Goal: Information Seeking & Learning: Learn about a topic

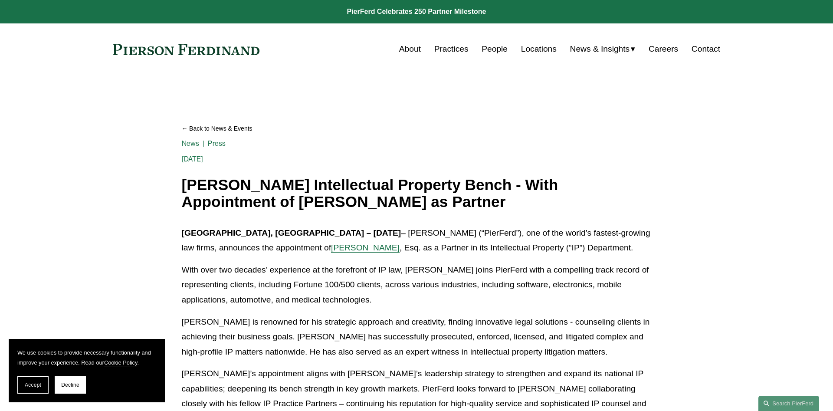
click at [494, 49] on link "People" at bounding box center [494, 49] width 26 height 16
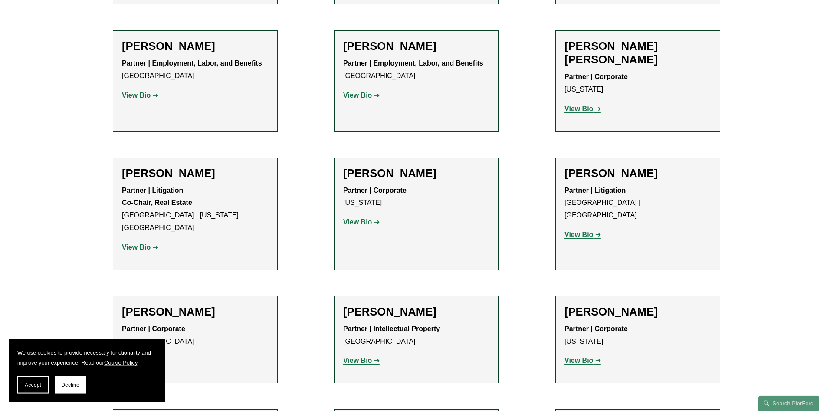
scroll to position [5042, 0]
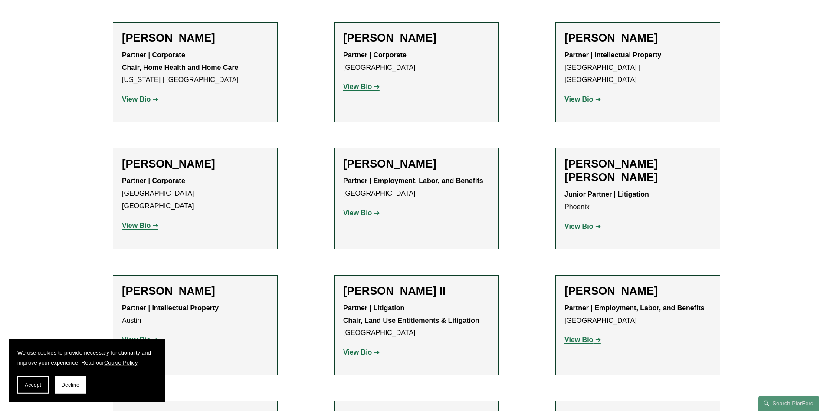
scroll to position [0, 0]
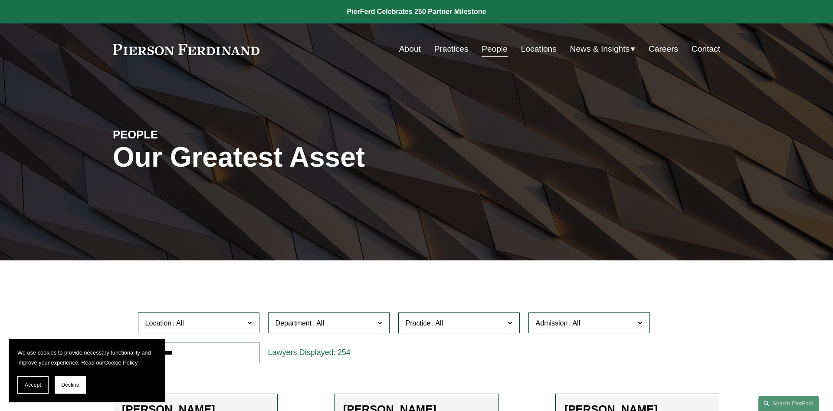
click at [588, 47] on span "News & Insights" at bounding box center [600, 49] width 60 height 15
click at [0, 0] on span "Blogs" at bounding box center [0, 0] width 0 height 0
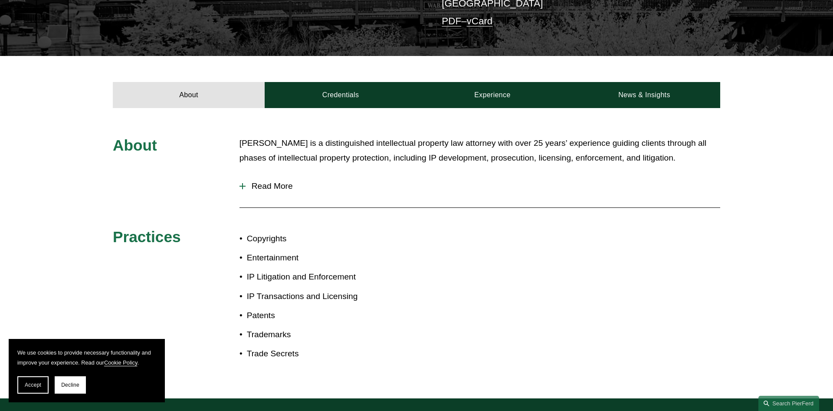
scroll to position [268, 0]
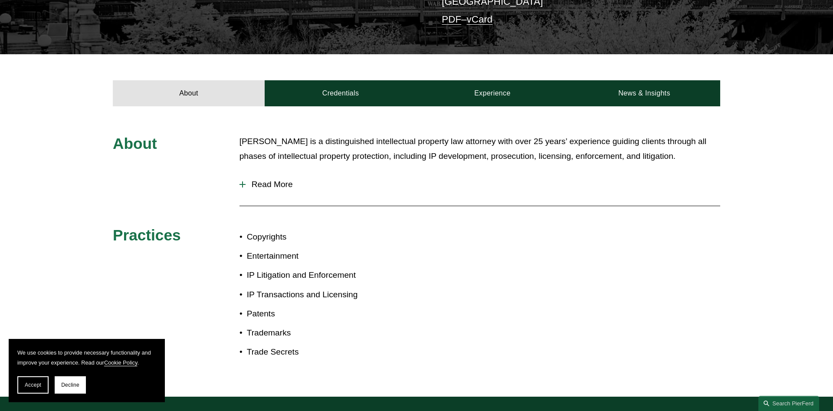
click at [279, 180] on span "Read More" at bounding box center [483, 185] width 475 height 10
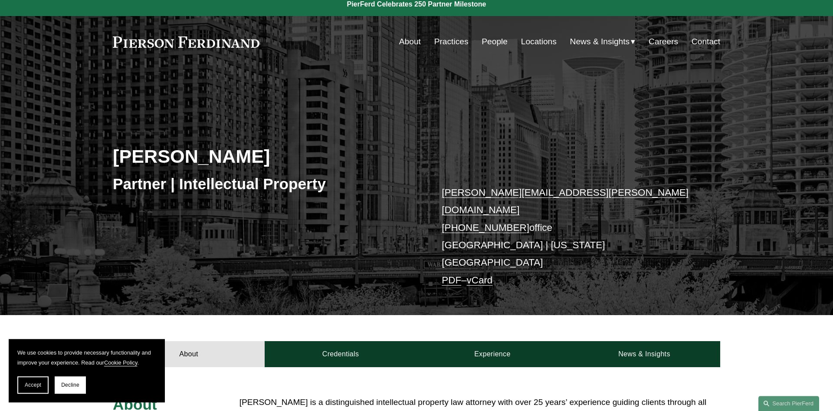
scroll to position [0, 0]
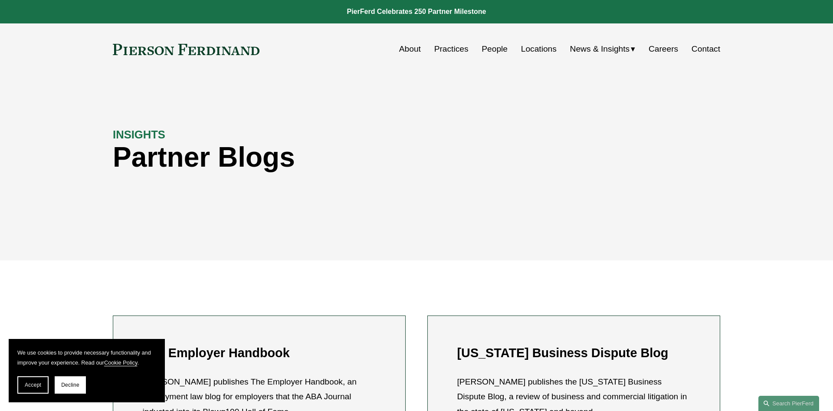
click at [445, 52] on link "Practices" at bounding box center [451, 49] width 34 height 16
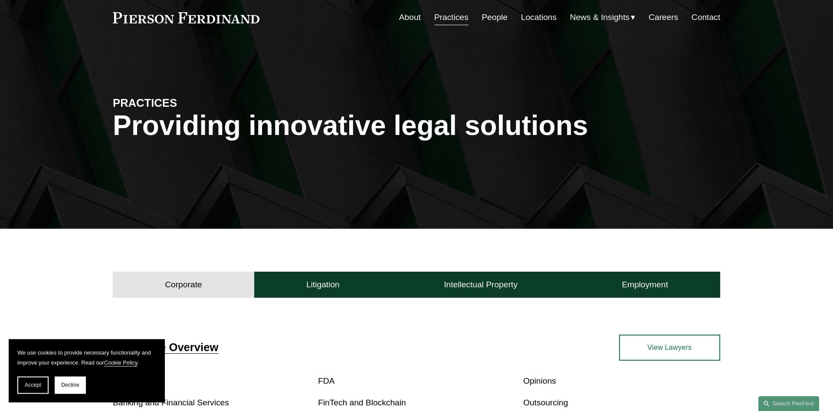
scroll to position [10, 0]
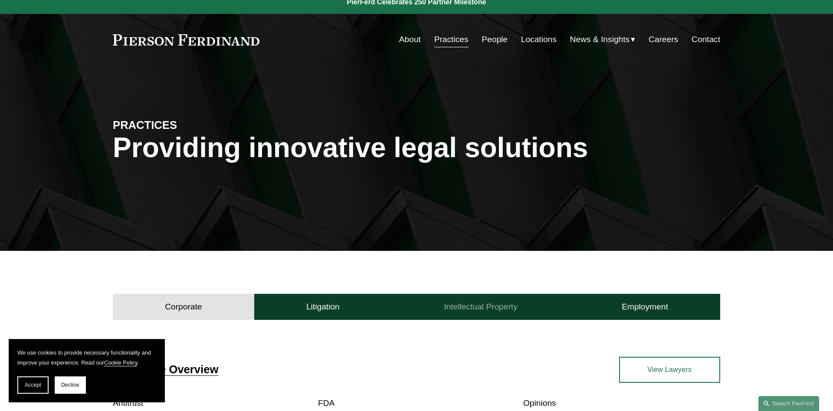
click at [475, 305] on h4 "Intellectual Property" at bounding box center [481, 306] width 74 height 10
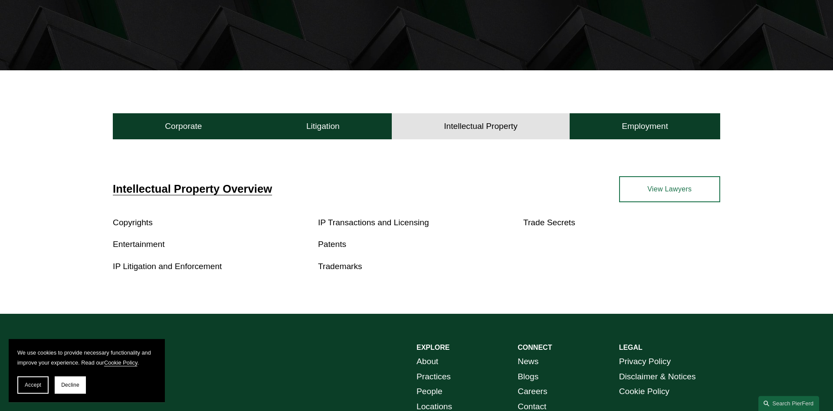
scroll to position [191, 0]
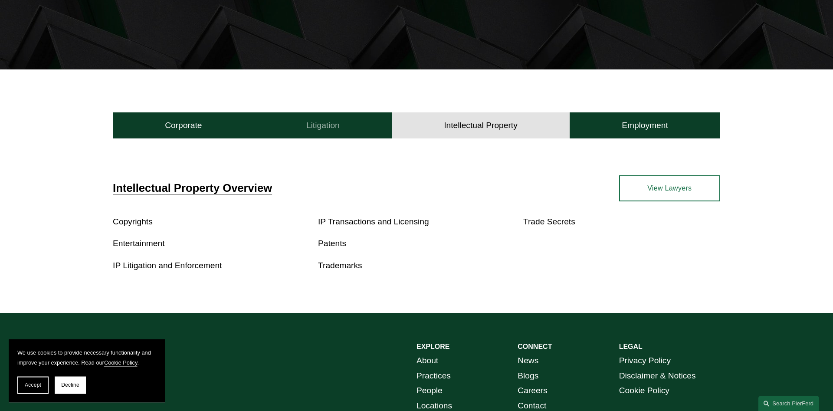
click at [317, 128] on h4 "Litigation" at bounding box center [322, 125] width 33 height 10
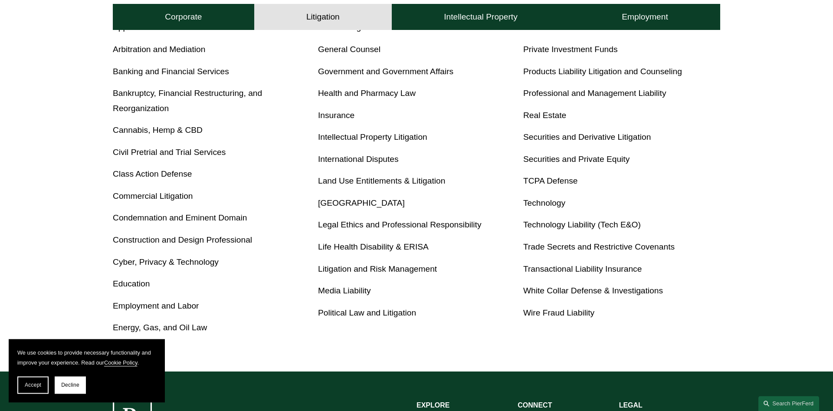
scroll to position [391, 0]
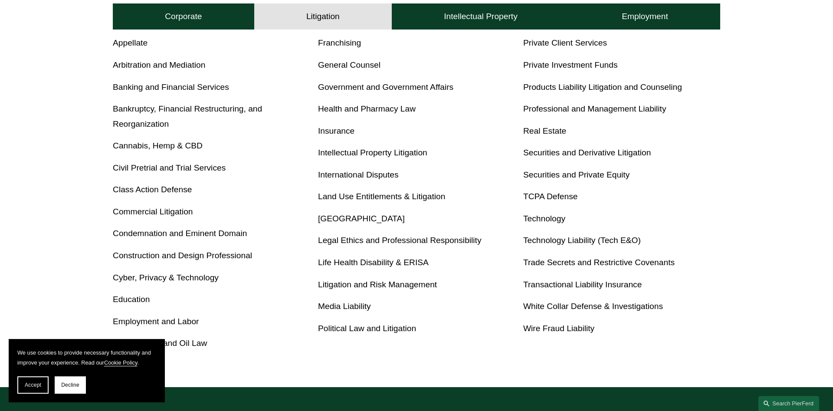
click at [377, 152] on link "Intellectual Property Litigation" at bounding box center [372, 152] width 109 height 9
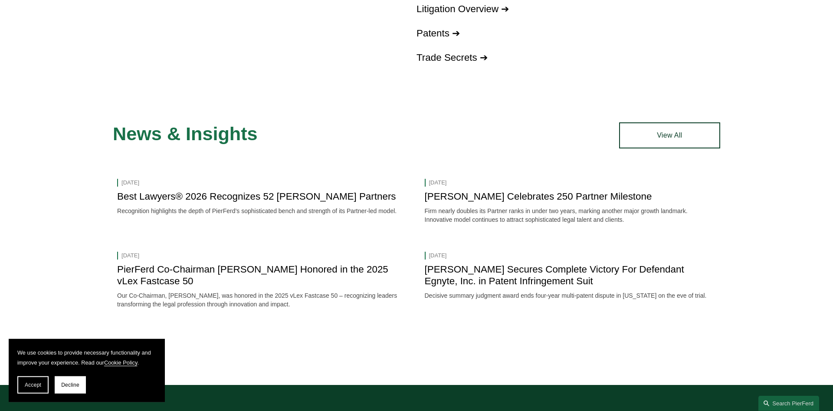
scroll to position [974, 0]
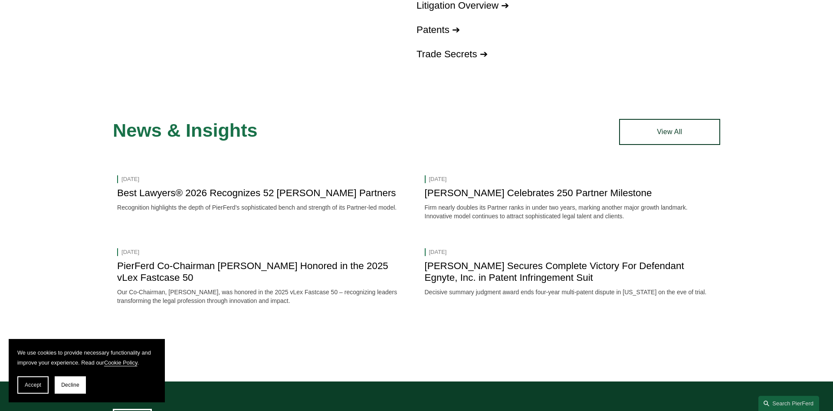
click at [270, 190] on link "Best Lawyers® 2026 Recognizes 52 [PERSON_NAME] Partners" at bounding box center [256, 192] width 278 height 11
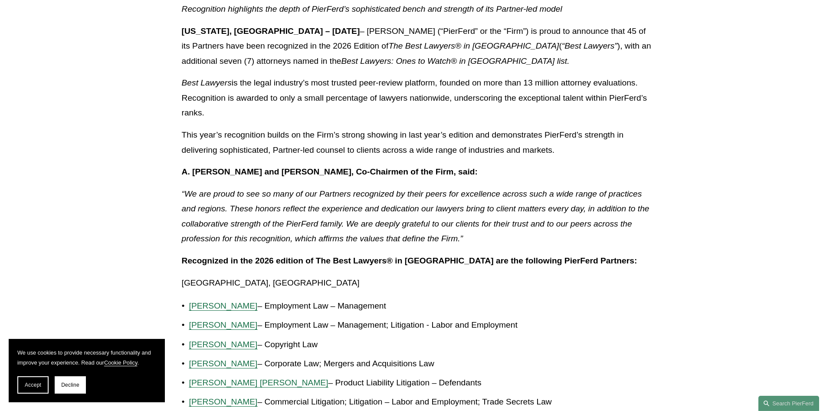
scroll to position [183, 0]
